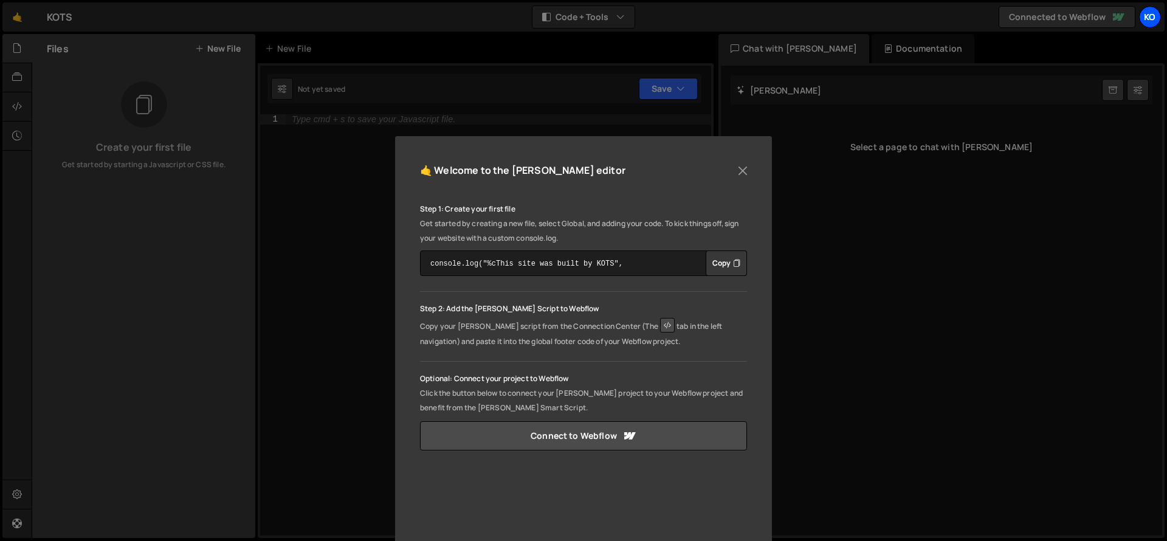
click at [1148, 17] on div "KO" at bounding box center [1150, 17] width 22 height 22
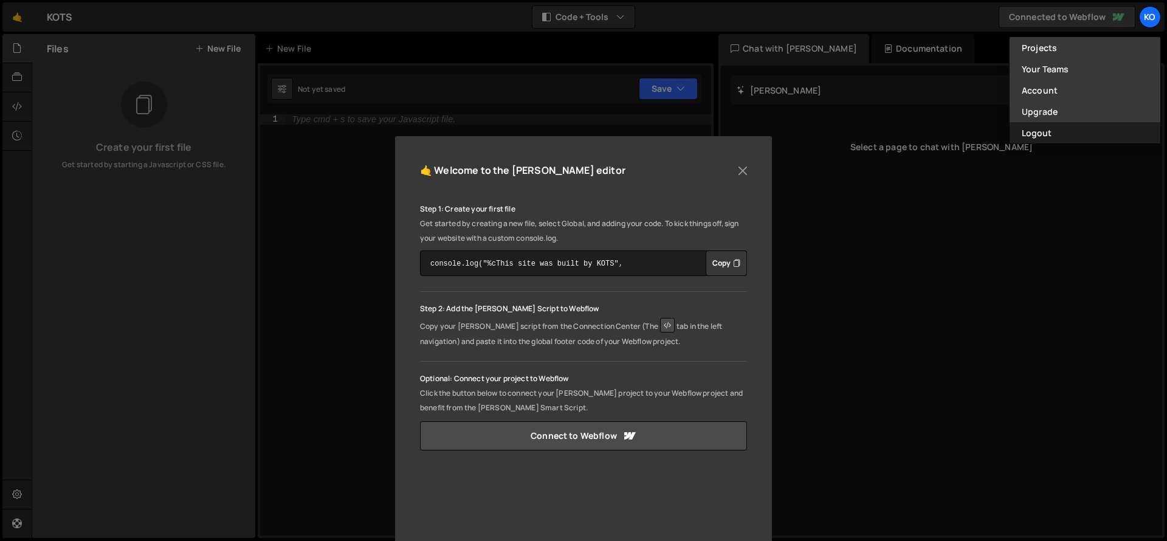
click at [1038, 131] on button "Logout" at bounding box center [1084, 132] width 151 height 21
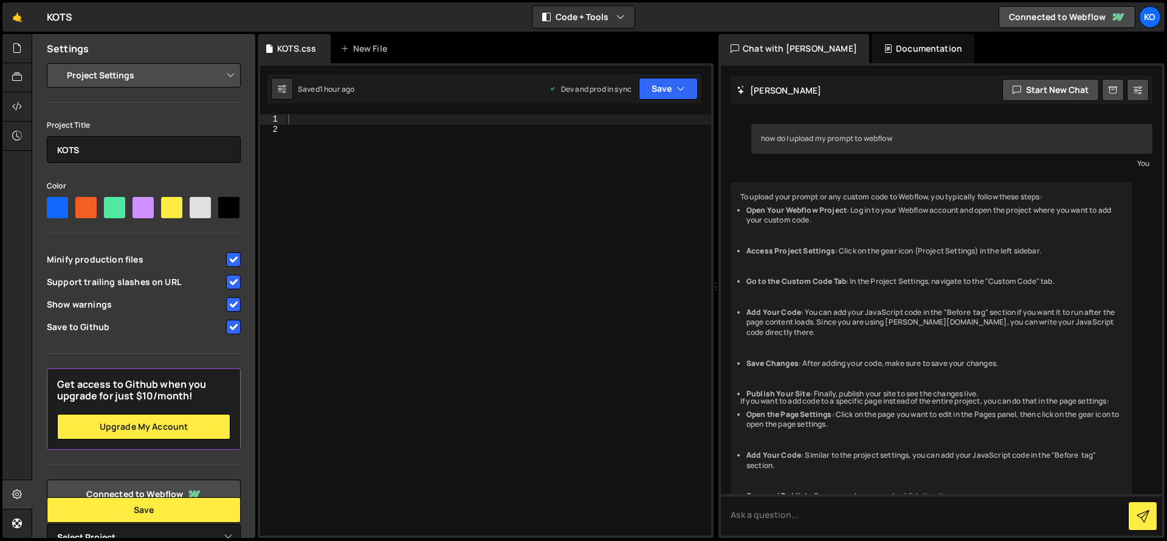
scroll to position [9015, 0]
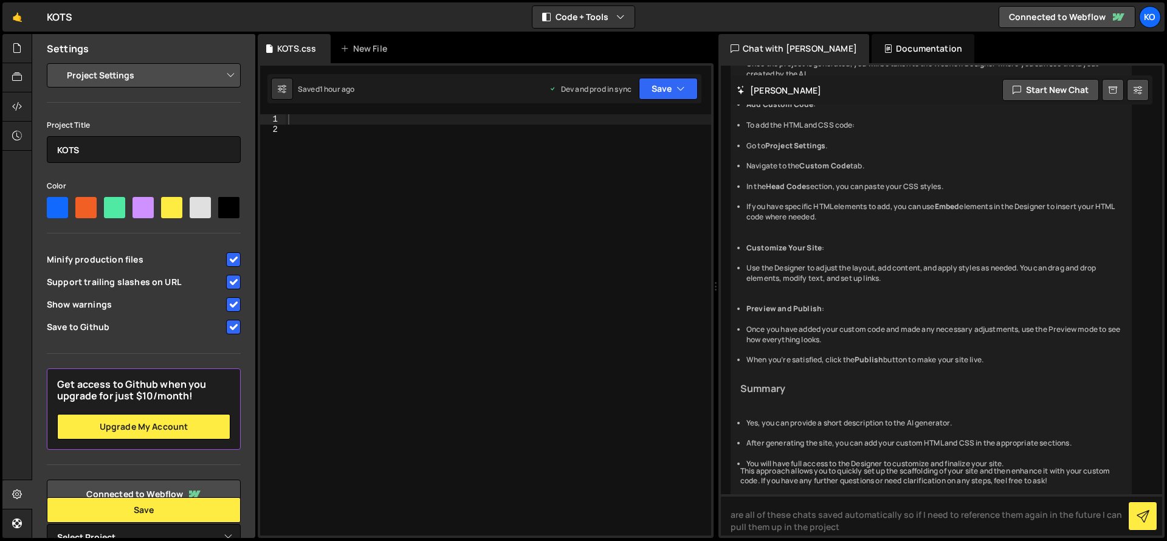
type textarea "are all of these chats saved automatically so if I need to reference them again…"
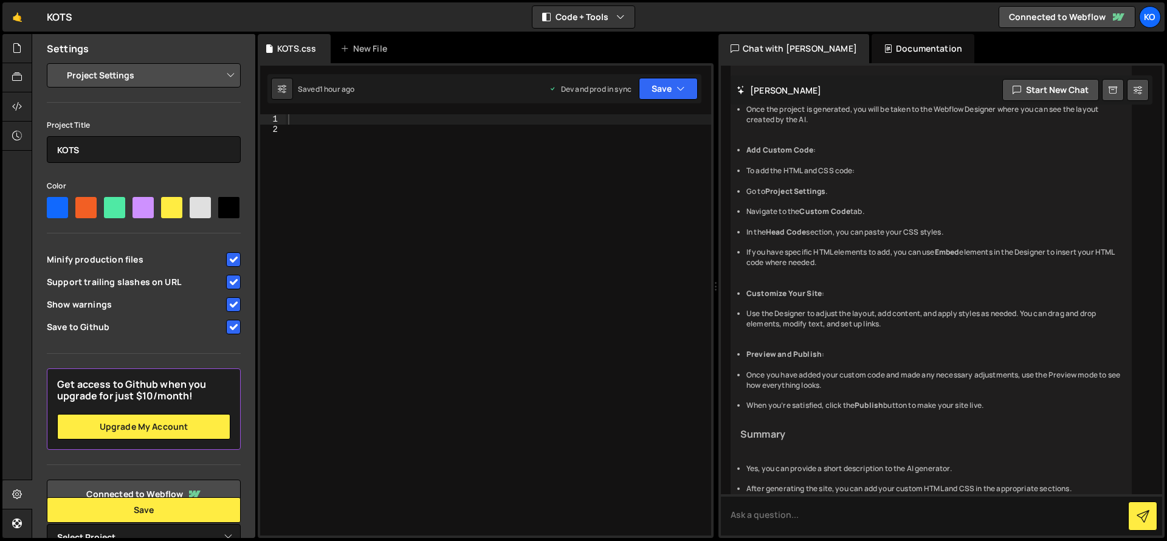
scroll to position [9315, 0]
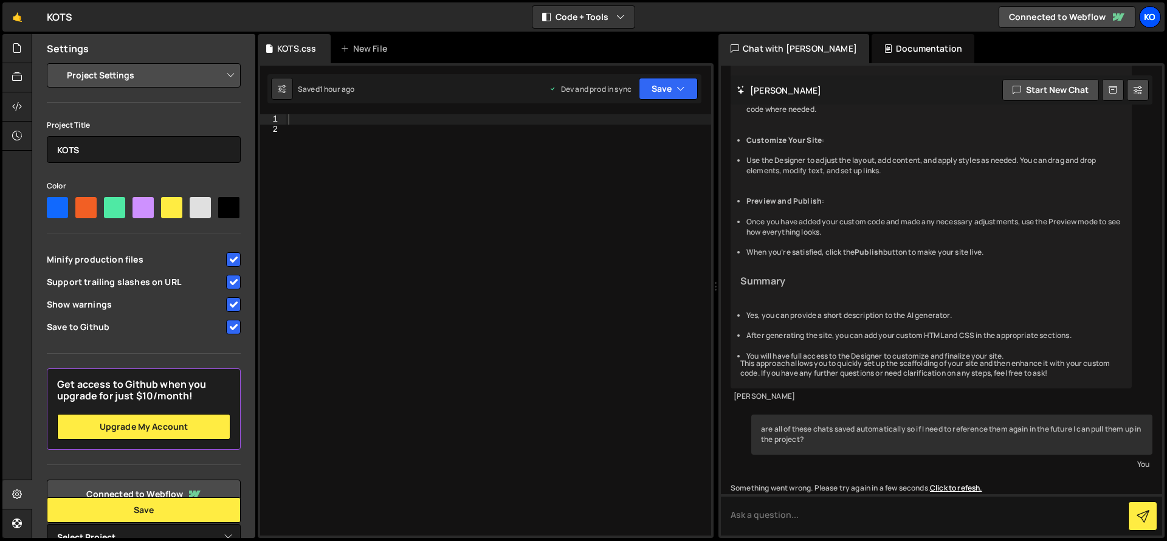
click at [1151, 15] on div "KO" at bounding box center [1150, 17] width 22 height 22
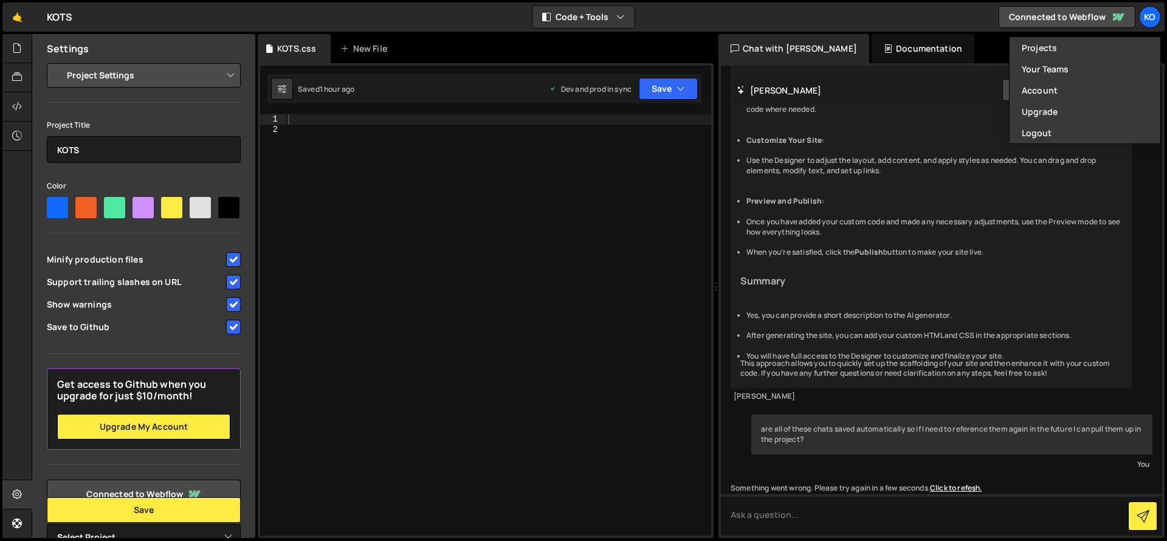
click at [922, 17] on div "🤙 KOTS ⚠️ Code is being edited in another browser Code + Tools Code Only Code +…" at bounding box center [583, 16] width 1162 height 29
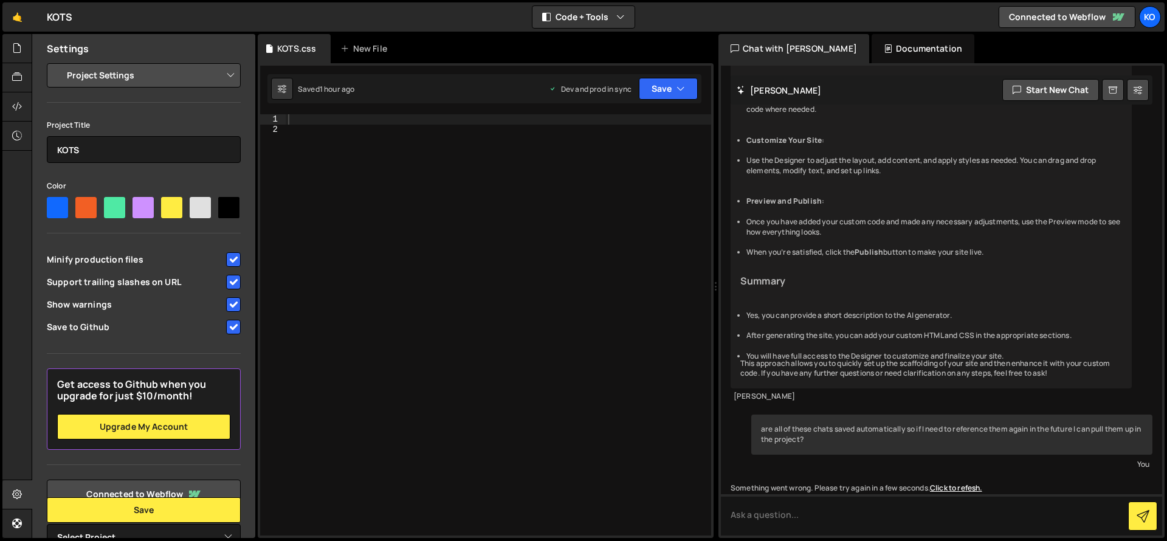
click at [765, 430] on div "are all of these chats saved automatically so if I need to reference them again…" at bounding box center [951, 434] width 401 height 40
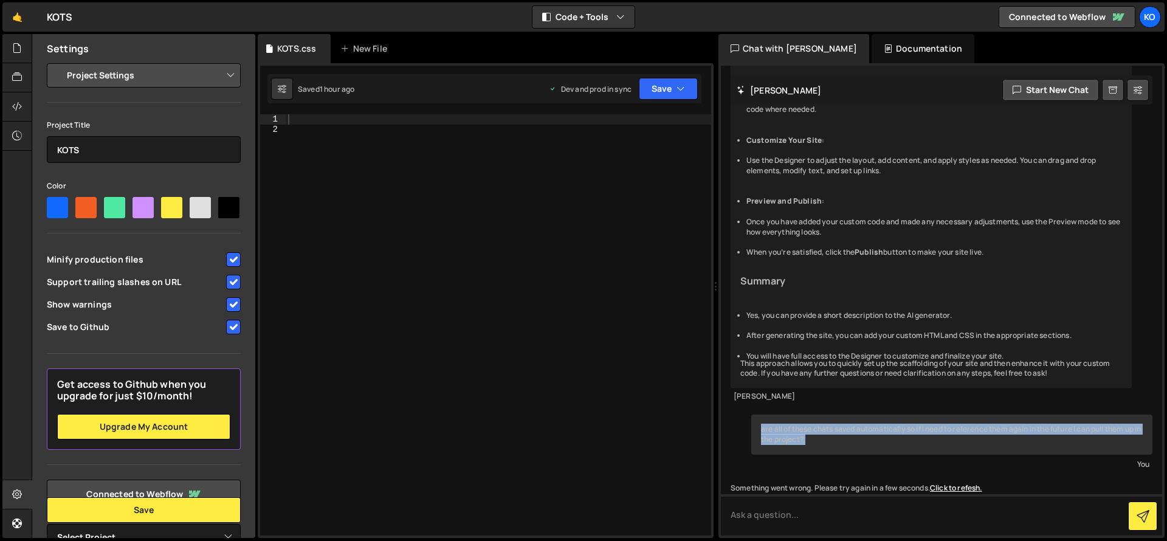
drag, startPoint x: 762, startPoint y: 428, endPoint x: 837, endPoint y: 441, distance: 75.9
click at [837, 441] on div "are all of these chats saved automatically so if I need to reference them again…" at bounding box center [951, 434] width 401 height 40
copy div "are all of these chats saved automatically so if I need to reference them again…"
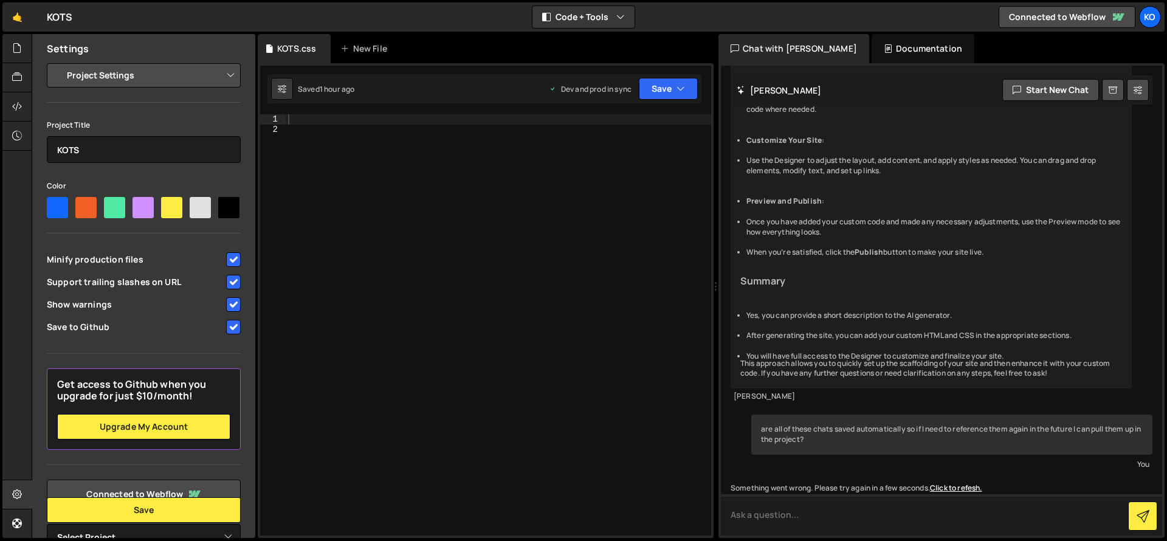
click at [766, 510] on textarea at bounding box center [941, 514] width 441 height 41
paste textarea "are all of these chats saved automatically so if I need to reference them again…"
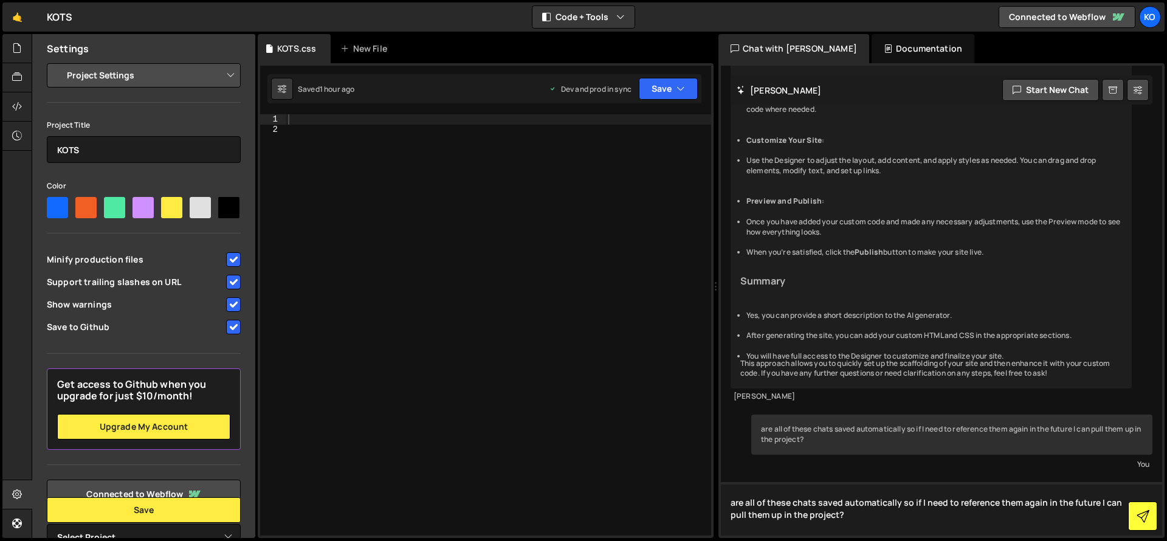
type textarea "are all of these chats saved automatically so if I need to reference them again…"
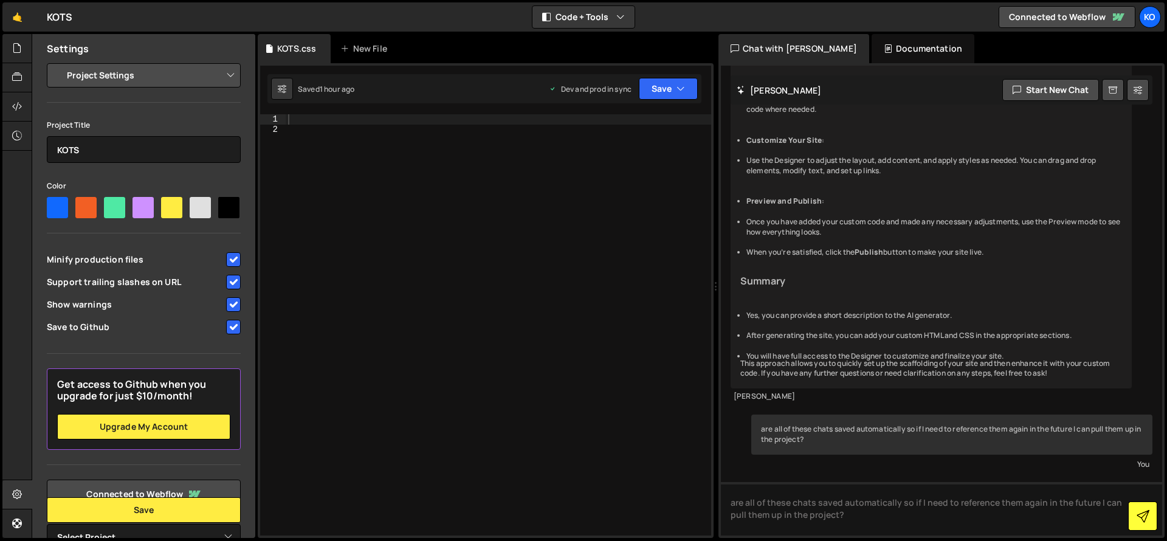
click at [1142, 516] on icon at bounding box center [1142, 516] width 13 height 13
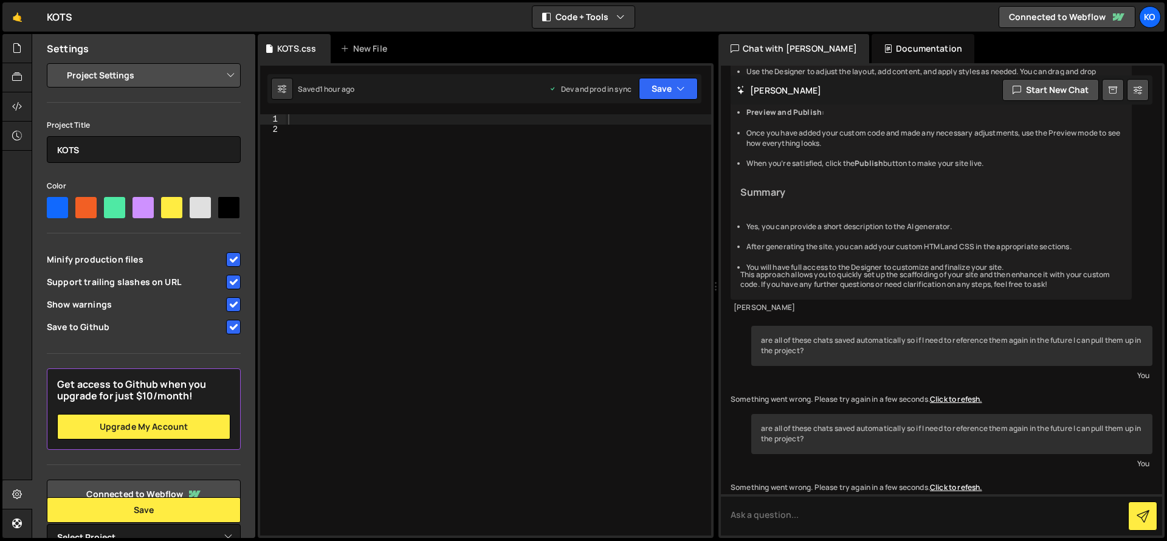
scroll to position [9320, 0]
click at [969, 404] on link "Click to refesh." at bounding box center [956, 399] width 52 height 10
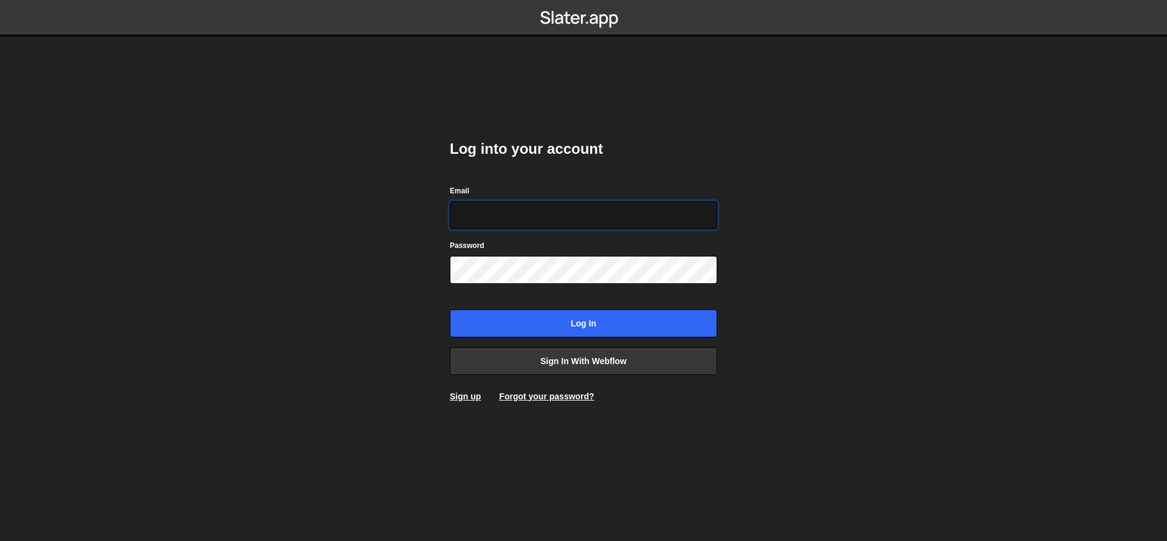
type input "[EMAIL_ADDRESS][DOMAIN_NAME]"
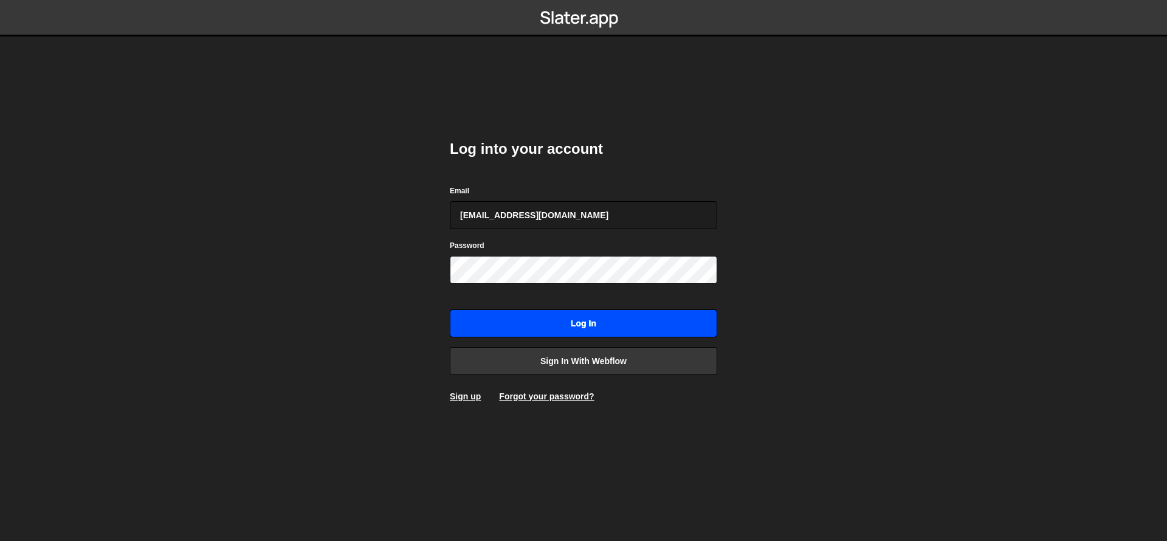
click at [566, 319] on input "Log in" at bounding box center [583, 323] width 267 height 28
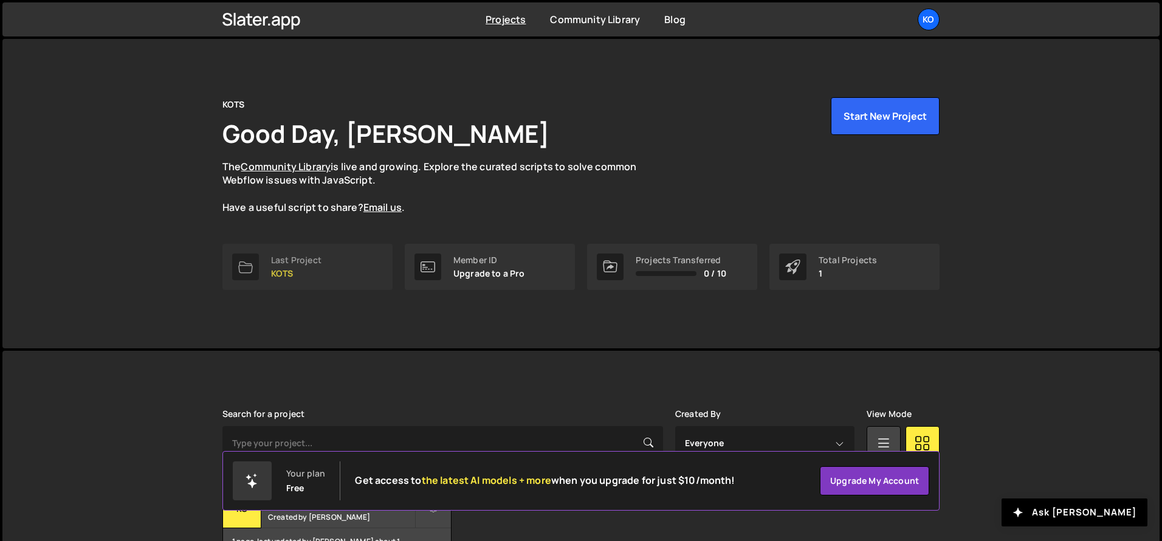
click at [284, 260] on div "Last Project" at bounding box center [296, 260] width 50 height 10
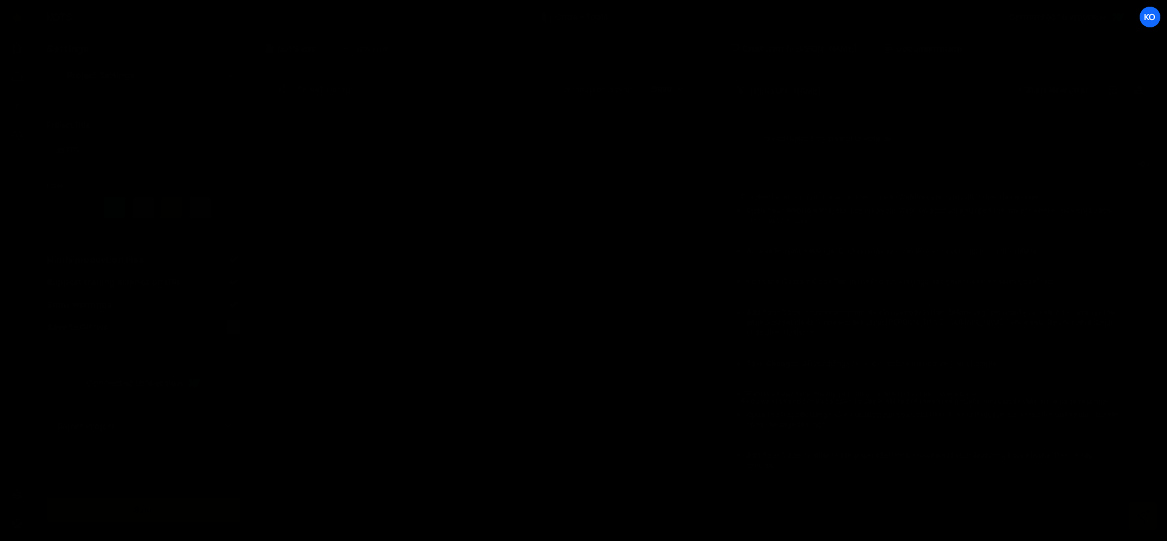
scroll to position [6909, 0]
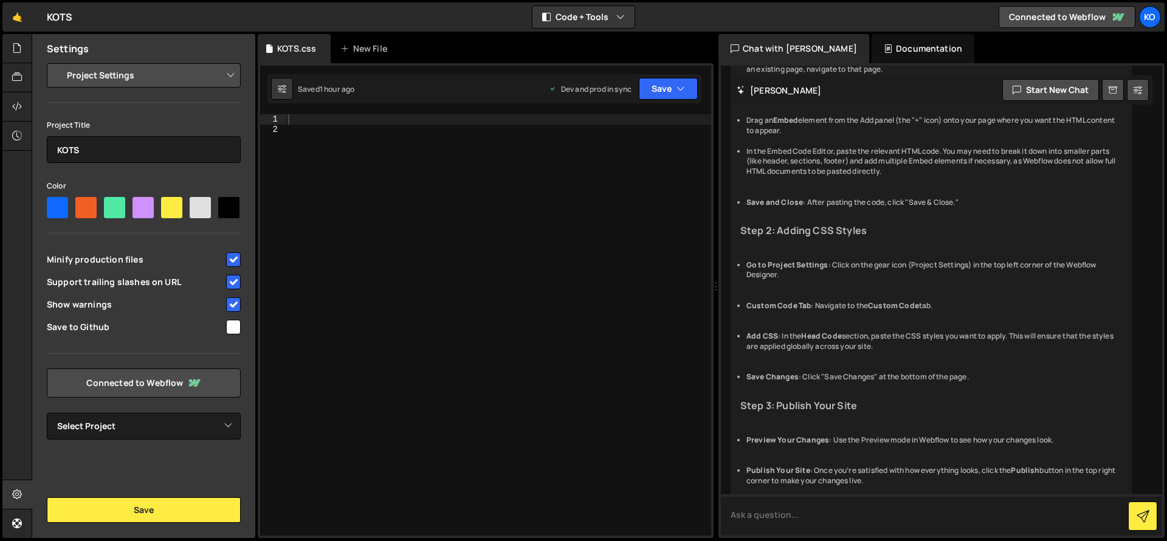
paste textarea "are all of these chats saved automatically so if I need to reference them again…"
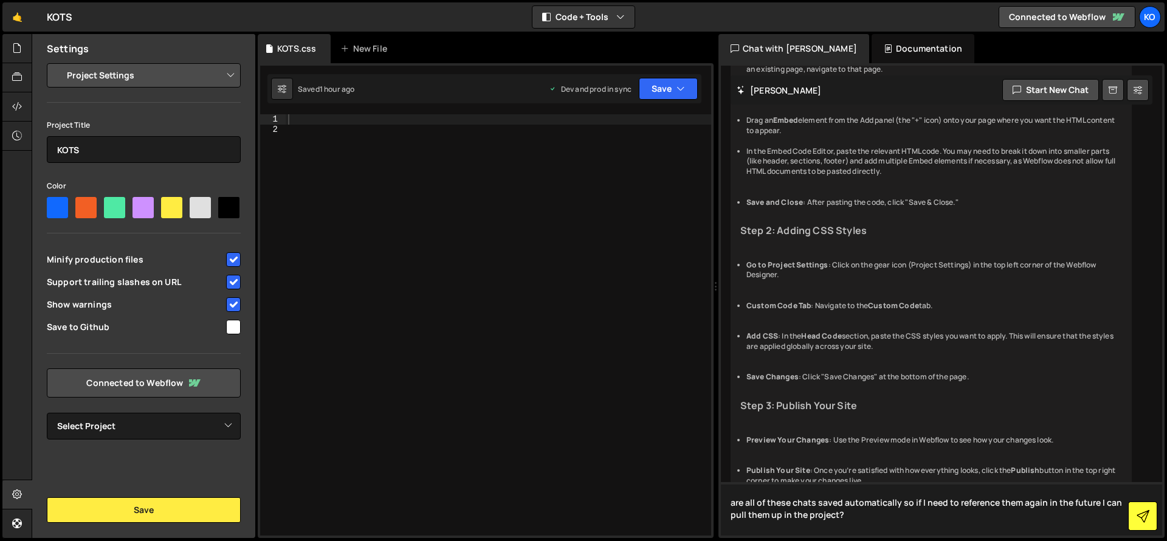
type textarea "are all of these chats saved automatically so if I need to reference them again…"
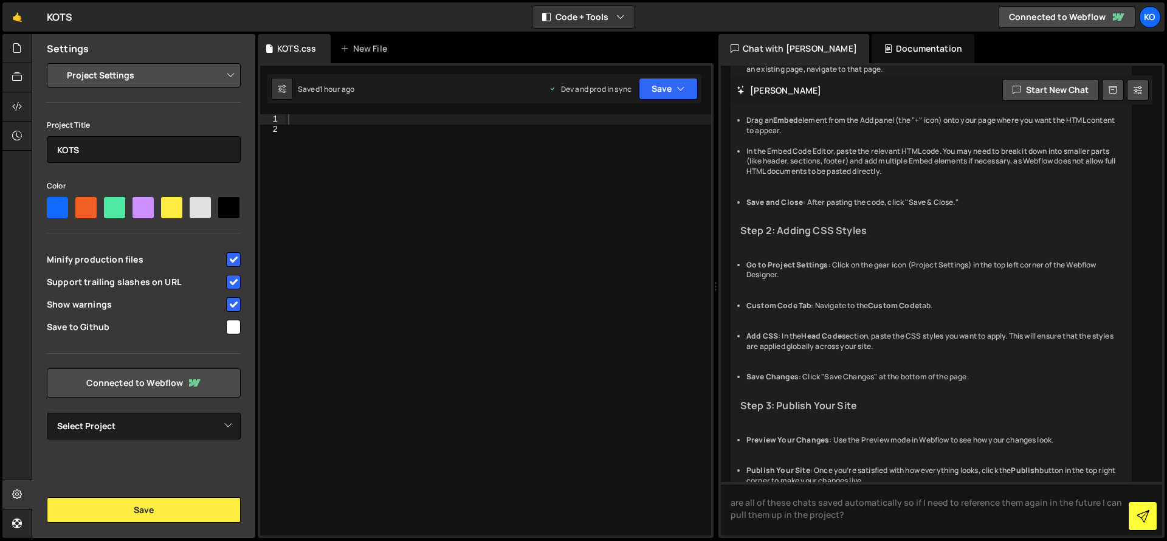
click at [1150, 519] on button at bounding box center [1142, 515] width 29 height 29
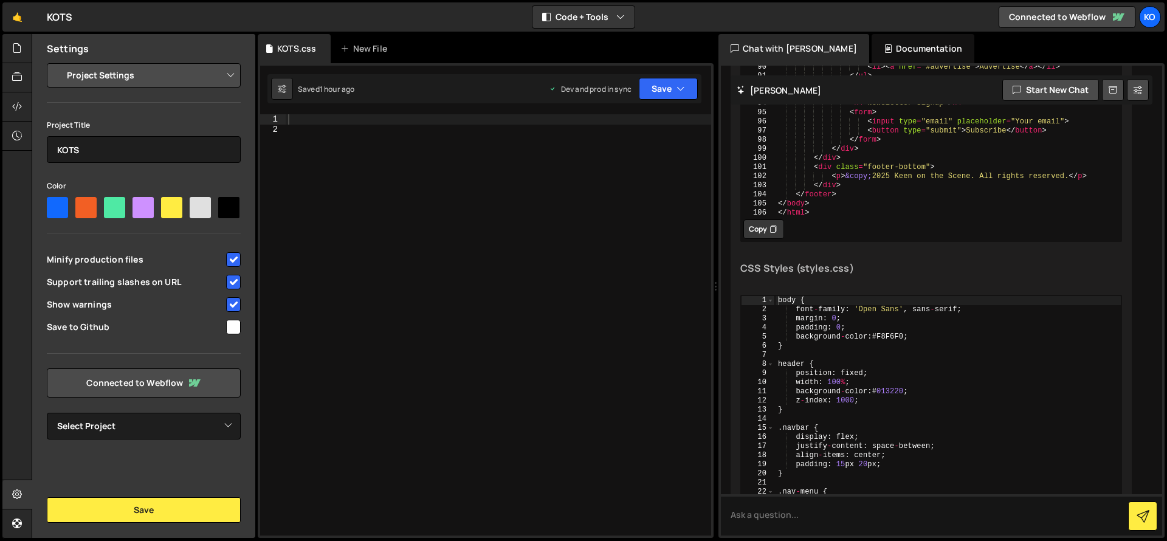
scroll to position [5007, 0]
click at [766, 236] on button "Copy" at bounding box center [763, 226] width 41 height 19
click at [854, 513] on textarea at bounding box center [941, 514] width 441 height 41
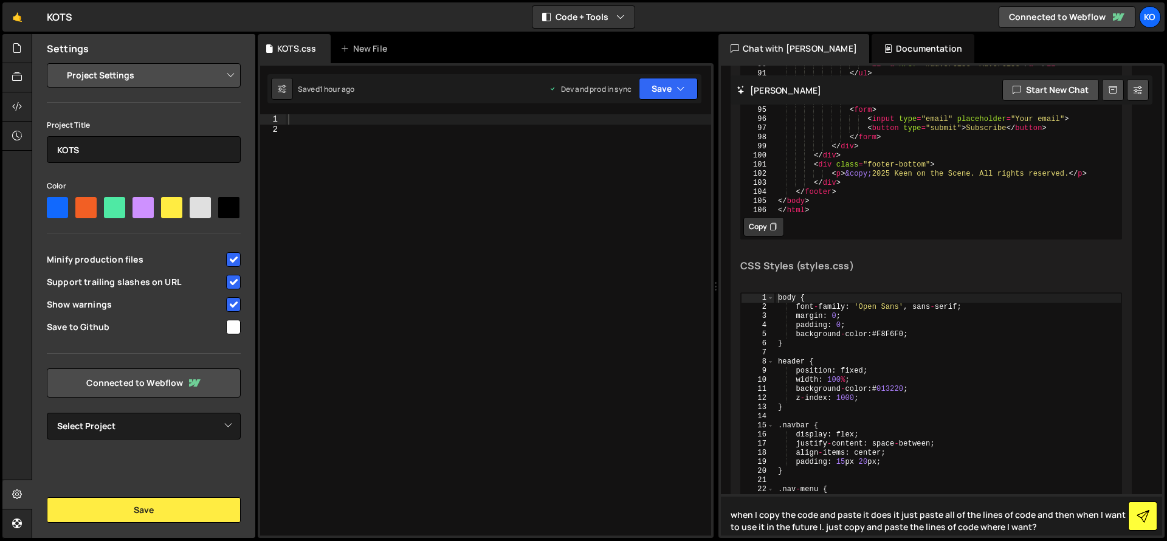
type textarea "when I copy the code and paste it does it just paste all of the lines of code a…"
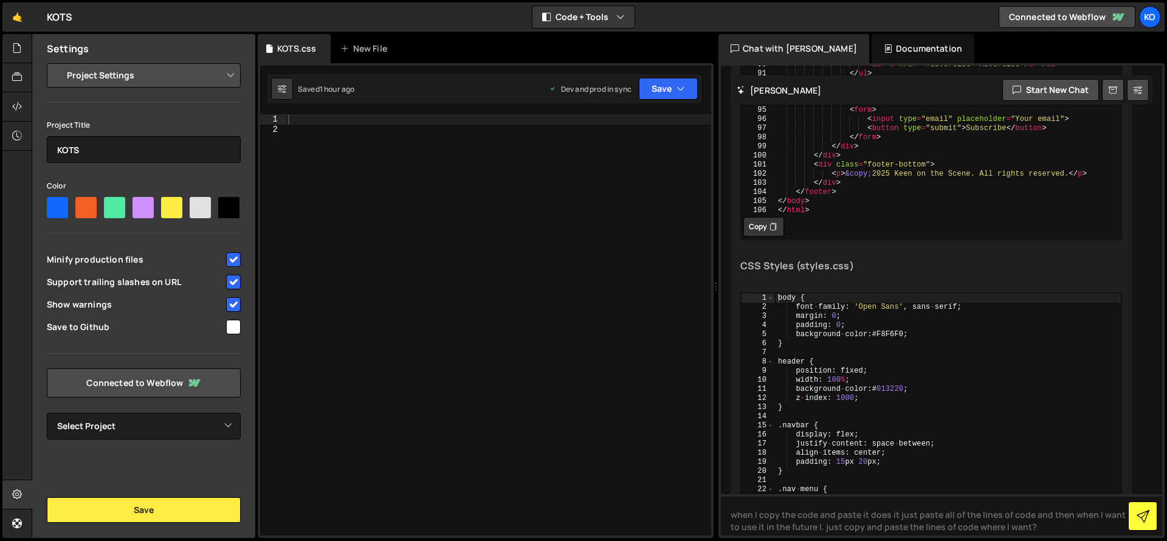
click at [1143, 511] on icon at bounding box center [1142, 516] width 13 height 13
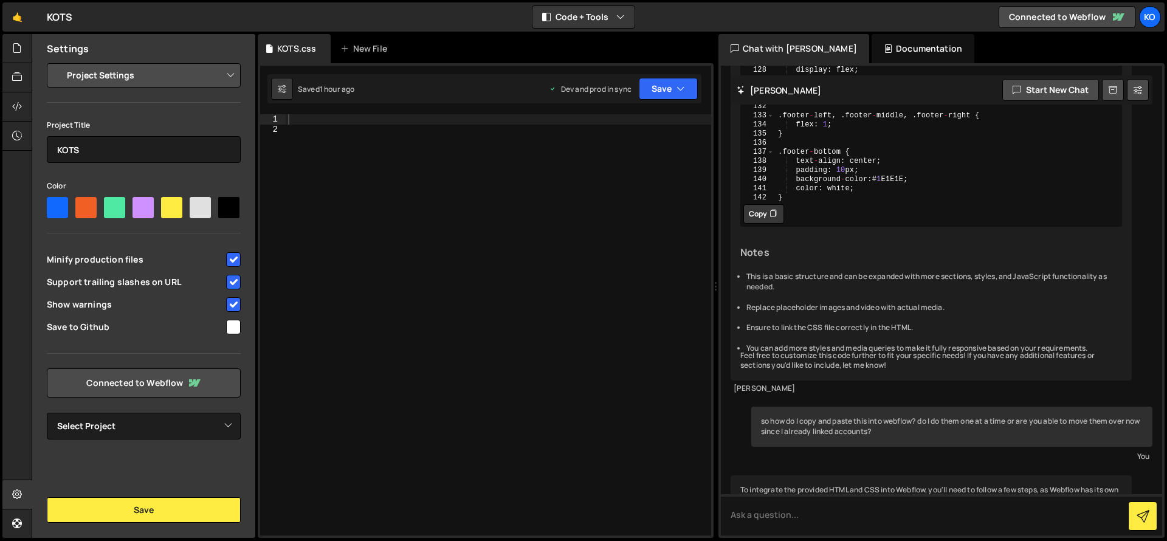
scroll to position [6395, 0]
click at [769, 218] on icon at bounding box center [772, 211] width 7 height 12
click at [831, 515] on textarea at bounding box center [941, 514] width 441 height 41
type textarea "perfect"
click at [1143, 517] on icon at bounding box center [1142, 516] width 13 height 13
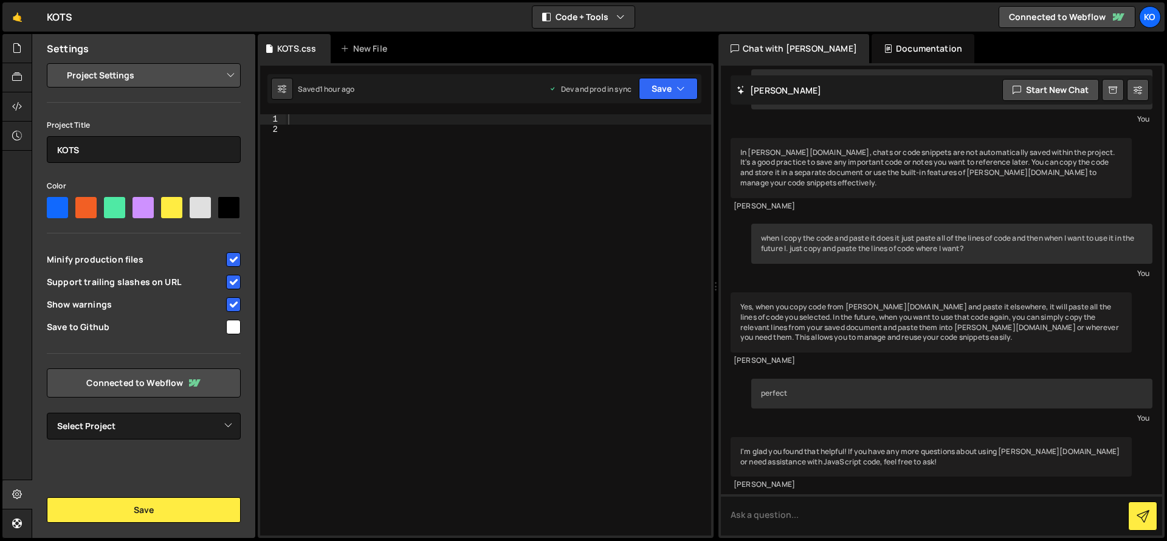
scroll to position [9643, 0]
click at [1150, 14] on div "KO" at bounding box center [1150, 17] width 22 height 22
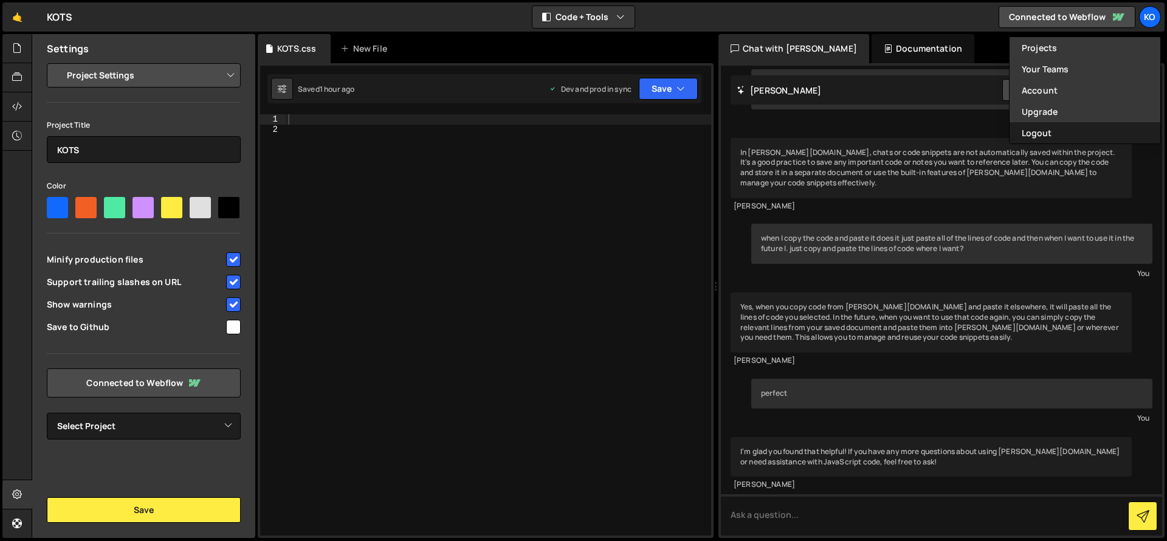
click at [1038, 131] on button "Logout" at bounding box center [1084, 132] width 151 height 21
